Goal: Information Seeking & Learning: Learn about a topic

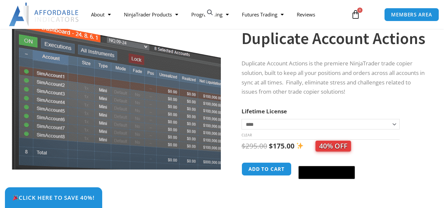
scroll to position [73, 0]
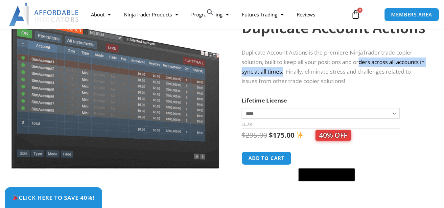
drag, startPoint x: 363, startPoint y: 72, endPoint x: 290, endPoint y: 69, distance: 72.6
click at [290, 69] on p "Duplicate Account Actions is the premiere NinjaTrader trade copier solution, bu…" at bounding box center [334, 67] width 186 height 38
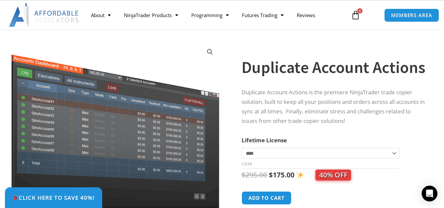
scroll to position [29, 0]
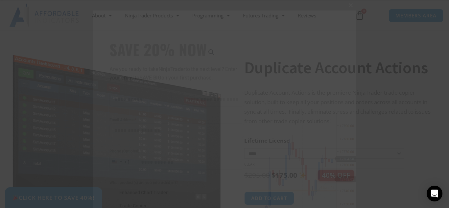
click at [349, 6] on span "SAVE 20% NOW popup" at bounding box center [350, 5] width 11 height 4
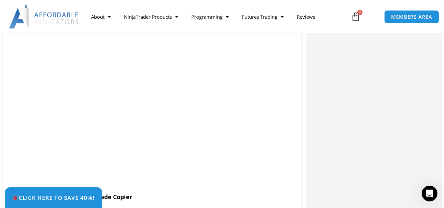
scroll to position [582, 0]
